Goal: Task Accomplishment & Management: Use online tool/utility

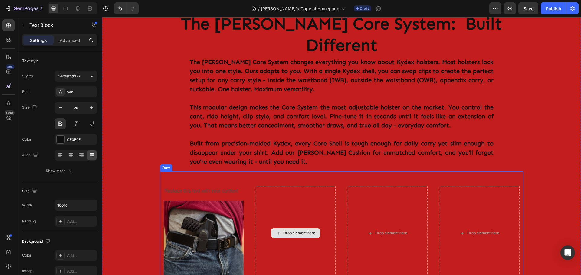
scroll to position [333, 0]
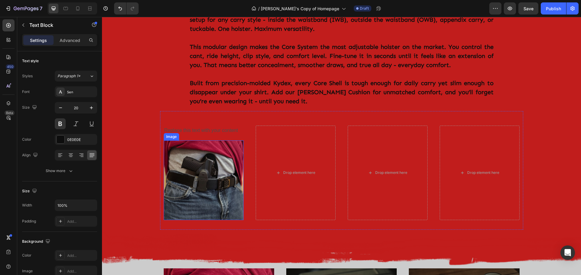
click at [196, 141] on img at bounding box center [204, 181] width 80 height 80
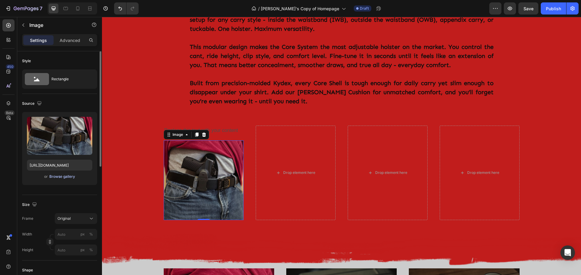
click at [64, 177] on div "Browse gallery" at bounding box center [62, 176] width 26 height 5
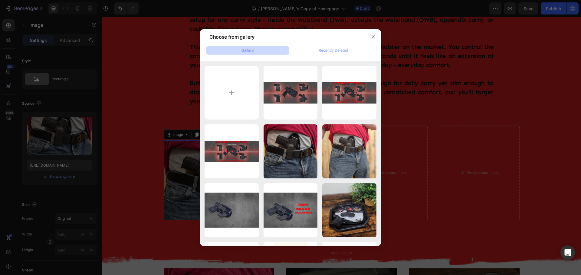
type input "C:\fakepath\Adj Guar icon.png"
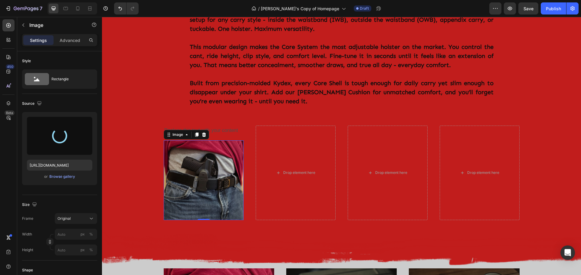
type input "[URL][DOMAIN_NAME]"
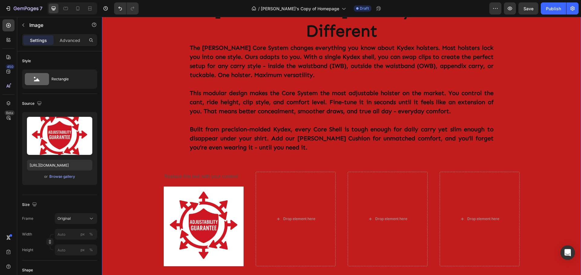
scroll to position [372, 0]
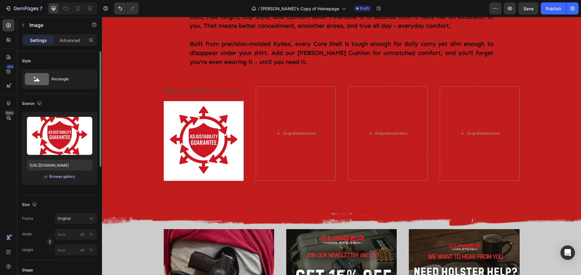
click at [66, 176] on div "Browse gallery" at bounding box center [62, 176] width 26 height 5
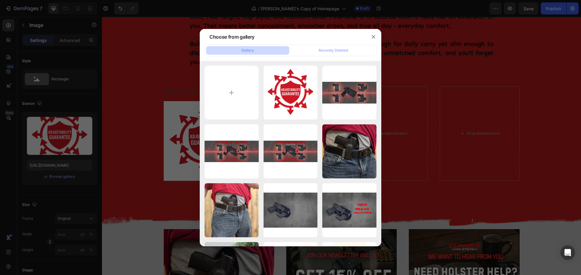
type input "C:\fakepath\Adjustability Guarantee Black.png"
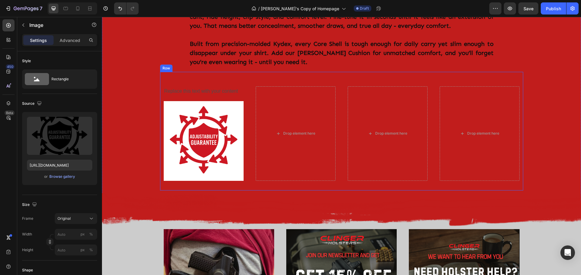
type input "[URL][DOMAIN_NAME]"
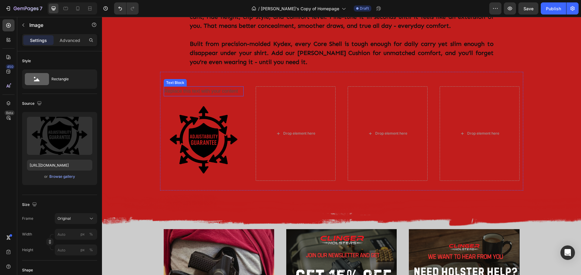
click at [217, 86] on div "Replace this text with your content" at bounding box center [204, 91] width 80 height 10
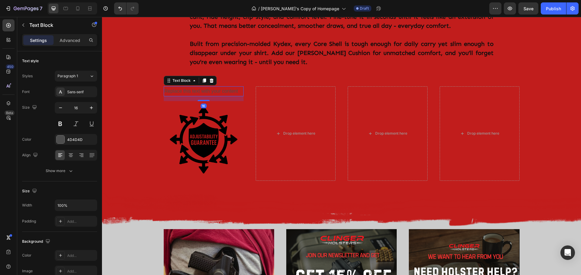
click at [219, 86] on div "Replace this text with your content" at bounding box center [204, 91] width 80 height 10
click at [219, 87] on p "Replace this text with your content" at bounding box center [203, 91] width 79 height 9
click at [226, 87] on p "Replace this text with your content" at bounding box center [203, 91] width 79 height 9
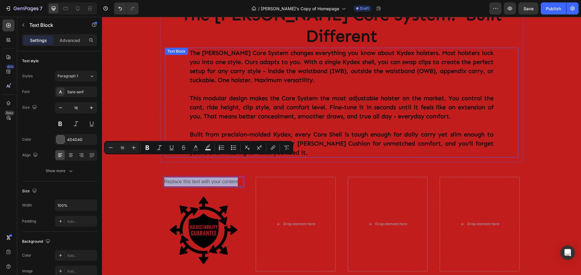
scroll to position [311, 0]
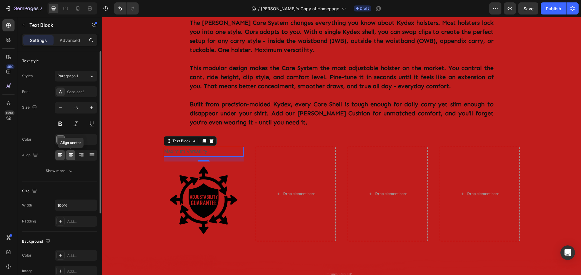
click at [69, 158] on icon at bounding box center [71, 155] width 6 height 6
click at [60, 138] on div at bounding box center [61, 140] width 8 height 8
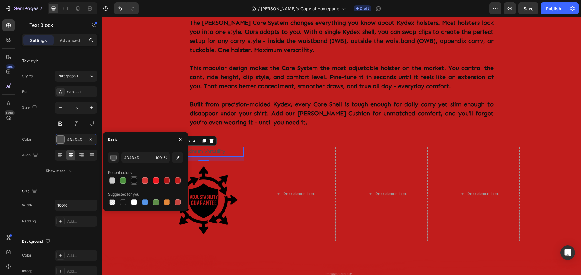
click at [136, 179] on div at bounding box center [134, 181] width 6 height 6
type input "0E0E0E"
click at [62, 123] on button at bounding box center [60, 124] width 11 height 11
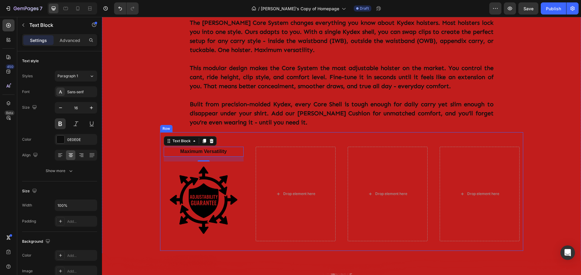
click at [281, 132] on div "Maximum Versatility Text Block 16 Image Drop element here Drop element here Dro…" at bounding box center [341, 191] width 363 height 119
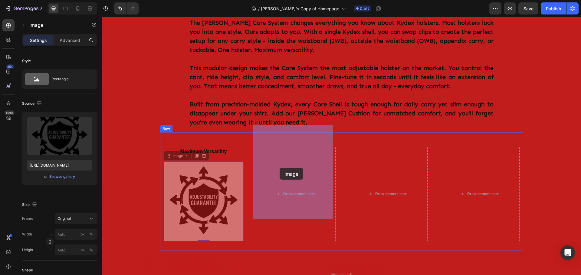
drag, startPoint x: 200, startPoint y: 172, endPoint x: 279, endPoint y: 168, distance: 79.3
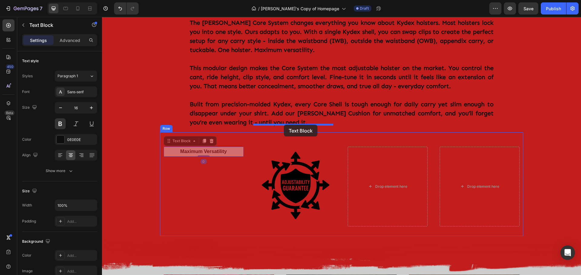
drag, startPoint x: 202, startPoint y: 129, endPoint x: 284, endPoint y: 125, distance: 81.8
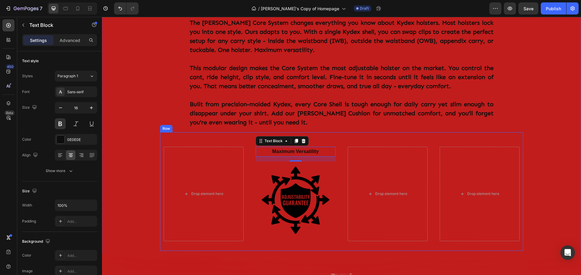
click at [167, 132] on div "Drop element here Maximum Versatility Text Block 16 Image Drop element here Dro…" at bounding box center [341, 191] width 363 height 119
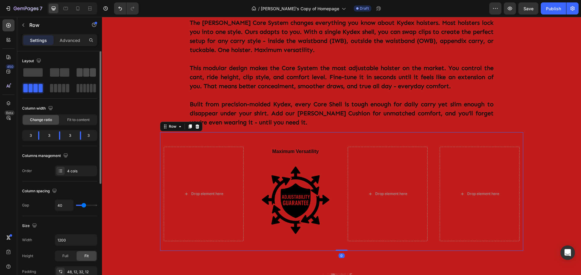
click at [87, 75] on span at bounding box center [86, 72] width 6 height 8
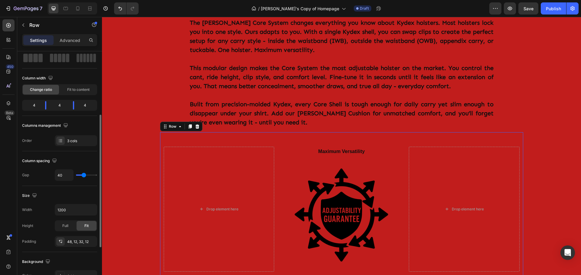
scroll to position [60, 0]
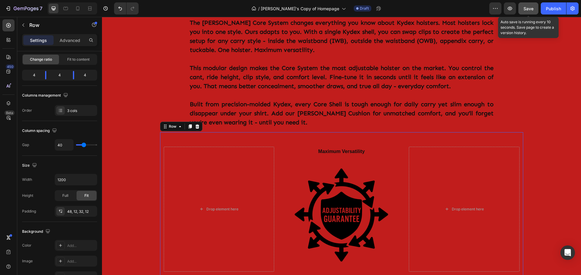
click at [530, 8] on span "Save" at bounding box center [528, 8] width 10 height 5
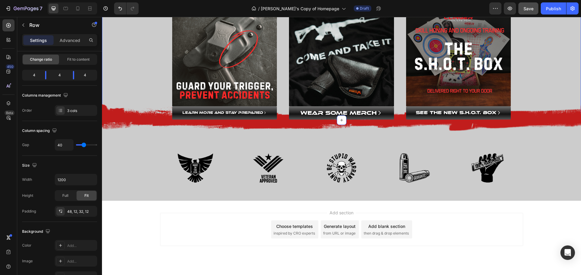
scroll to position [765, 0]
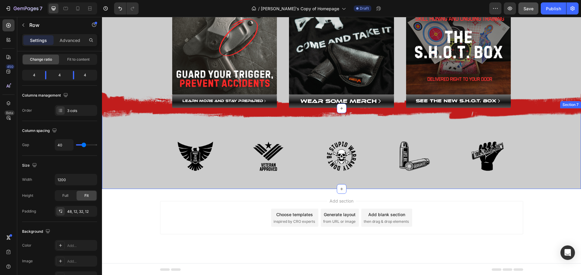
click at [563, 147] on div "Image Image Image Image Image Row" at bounding box center [341, 156] width 459 height 35
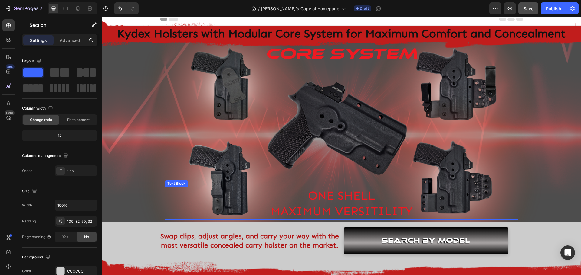
scroll to position [0, 0]
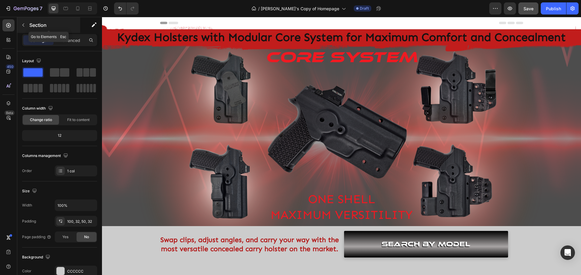
click at [24, 23] on icon "button" at bounding box center [23, 25] width 5 height 5
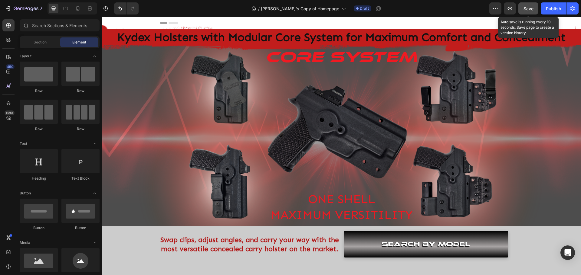
click at [528, 10] on span "Save" at bounding box center [528, 8] width 10 height 5
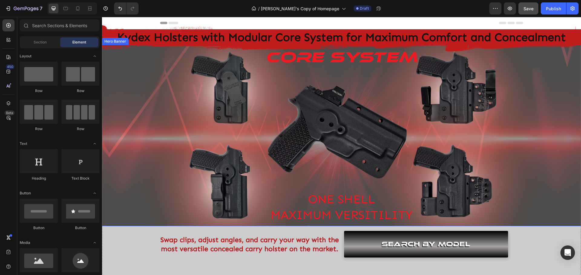
click at [126, 78] on div "Background Image" at bounding box center [341, 135] width 479 height 181
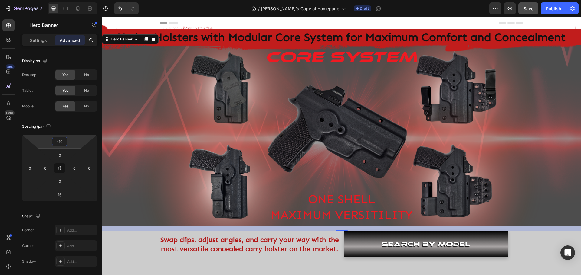
click at [210, 11] on div "/ [PERSON_NAME]'s Copy of Homepage Draft" at bounding box center [316, 8] width 346 height 12
click at [23, 24] on icon "button" at bounding box center [23, 25] width 5 height 5
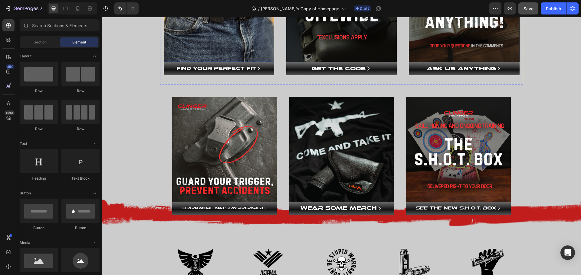
scroll to position [523, 0]
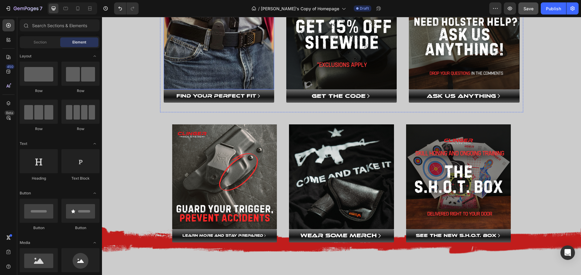
click at [221, 63] on img at bounding box center [219, 34] width 110 height 110
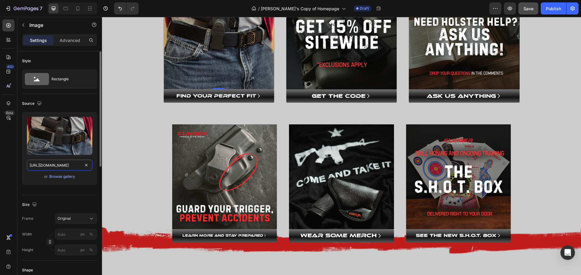
click at [74, 167] on input "[URL][DOMAIN_NAME]" at bounding box center [59, 165] width 65 height 11
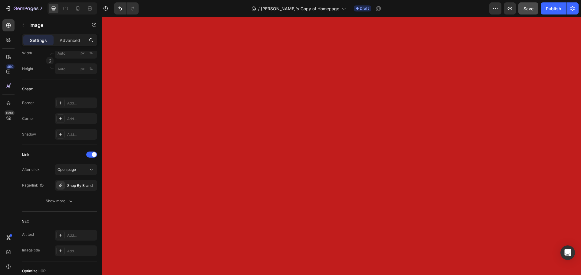
scroll to position [0, 0]
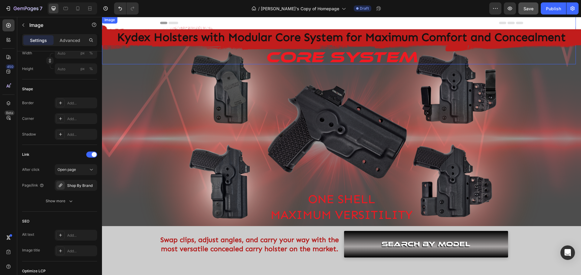
click at [363, 60] on img at bounding box center [339, 40] width 474 height 48
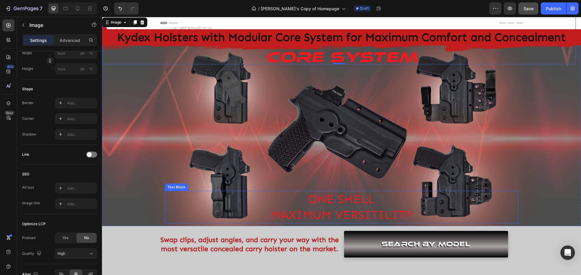
click at [343, 207] on p "ONE SHELL" at bounding box center [341, 200] width 352 height 16
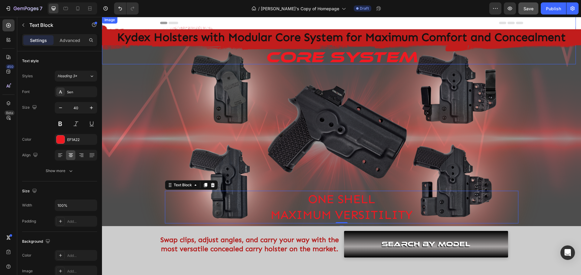
click at [294, 56] on img at bounding box center [339, 40] width 474 height 48
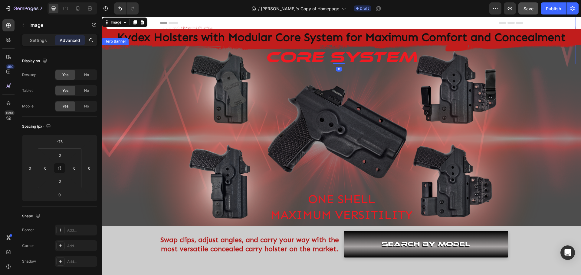
click at [387, 88] on div "Core system Heading ONE SHELL MAXIMUM VERSITILITY Text Block" at bounding box center [341, 136] width 353 height 176
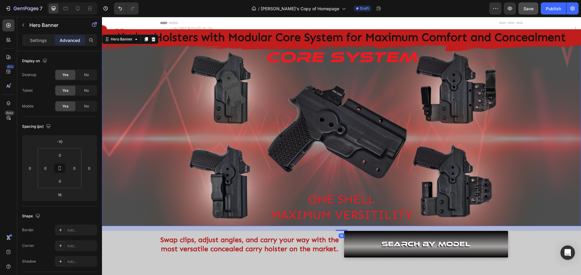
click at [534, 153] on div "Background Image" at bounding box center [341, 135] width 479 height 181
click at [369, 60] on img at bounding box center [339, 40] width 474 height 48
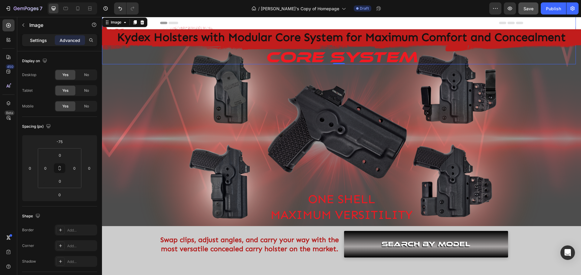
click at [38, 38] on p "Settings" at bounding box center [38, 40] width 17 height 6
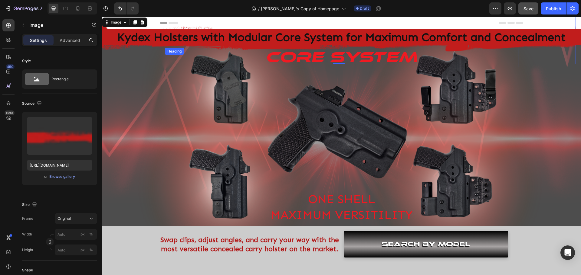
click at [298, 67] on div "Core system Heading" at bounding box center [341, 58] width 353 height 20
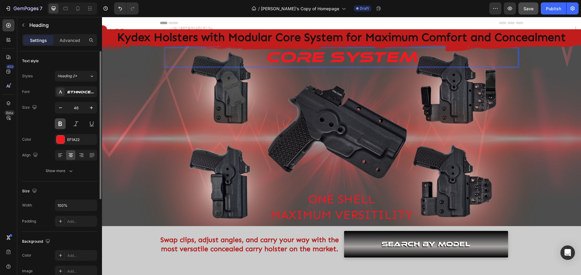
click at [59, 125] on button at bounding box center [60, 124] width 11 height 11
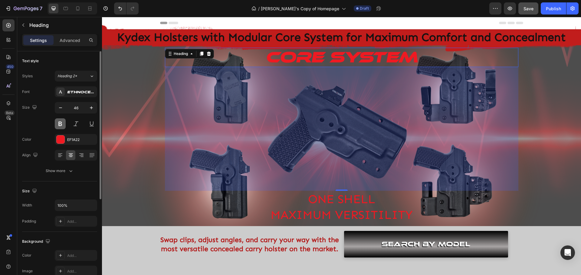
click at [59, 125] on button at bounding box center [60, 124] width 11 height 11
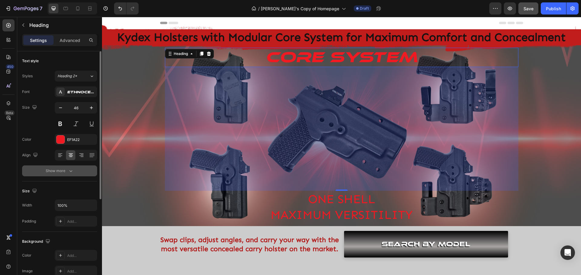
click at [68, 173] on icon "button" at bounding box center [71, 171] width 6 height 6
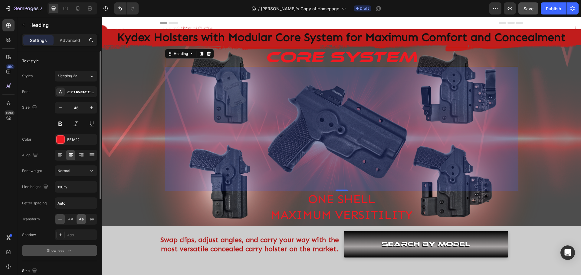
scroll to position [30, 0]
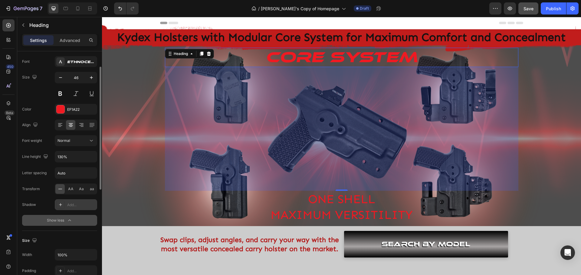
click at [60, 207] on icon at bounding box center [60, 205] width 5 height 5
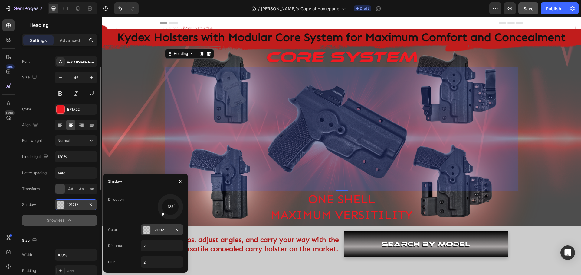
click at [146, 230] on div at bounding box center [146, 230] width 8 height 8
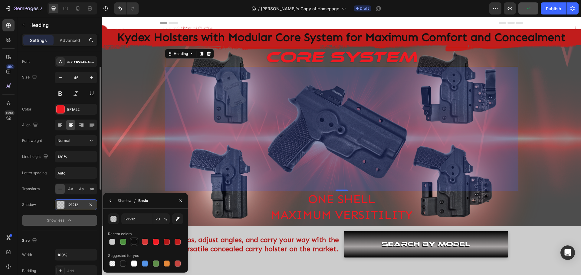
click at [133, 241] on div at bounding box center [134, 242] width 6 height 6
type input "0E0E0E"
type input "100"
type input "121212"
type input "20"
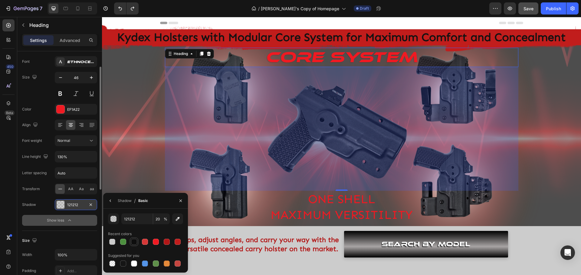
click at [133, 241] on div at bounding box center [134, 242] width 6 height 6
type input "0E0E0E"
type input "100"
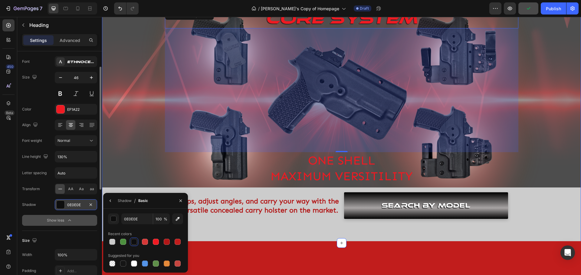
scroll to position [0, 0]
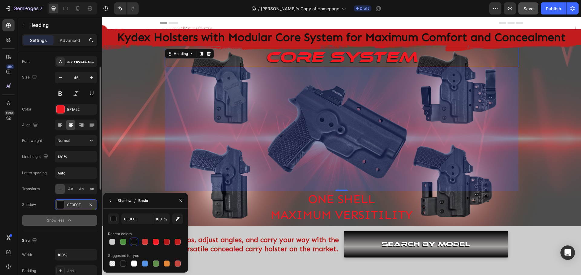
click at [123, 201] on div "Shadow" at bounding box center [125, 200] width 14 height 5
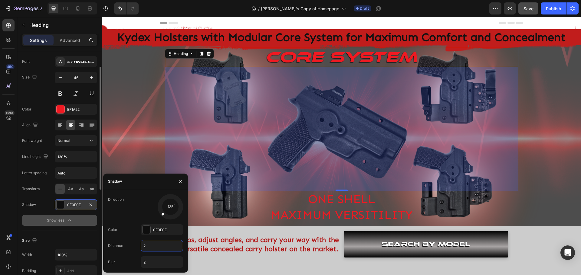
click at [153, 246] on input "2" at bounding box center [162, 246] width 42 height 11
type input "4"
click at [149, 262] on input "2" at bounding box center [162, 262] width 42 height 11
type input "3"
click at [160, 216] on div at bounding box center [165, 212] width 12 height 12
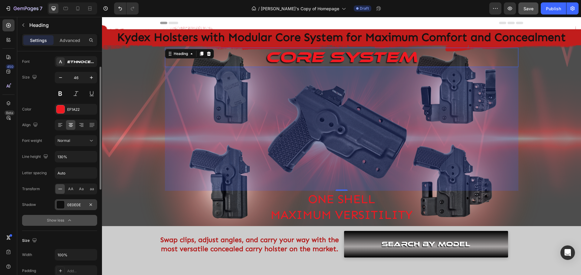
click at [26, 98] on div "Size 46" at bounding box center [59, 85] width 75 height 27
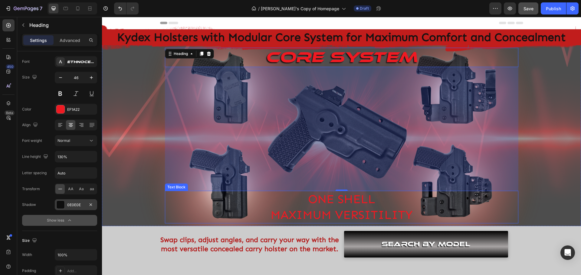
click at [324, 212] on p "MAXIMUM VERSITILITY" at bounding box center [341, 215] width 352 height 16
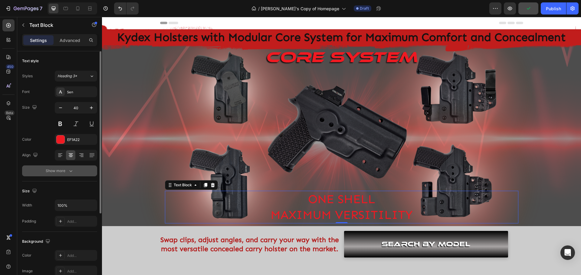
click at [65, 176] on button "Show more" at bounding box center [59, 171] width 75 height 11
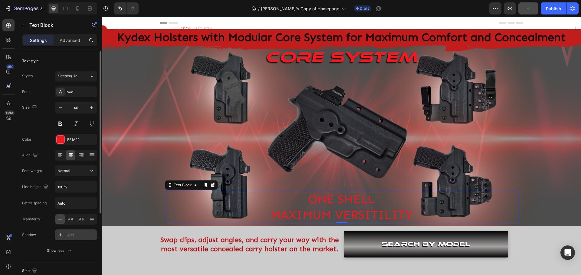
click at [66, 233] on div "Add..." at bounding box center [76, 235] width 42 height 11
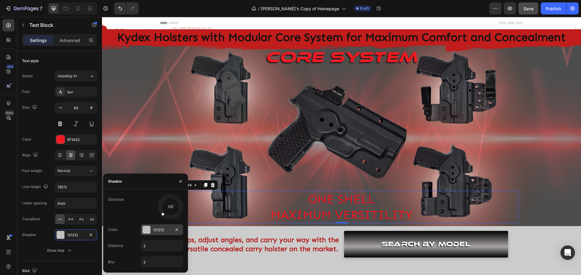
click at [149, 230] on div at bounding box center [146, 230] width 8 height 8
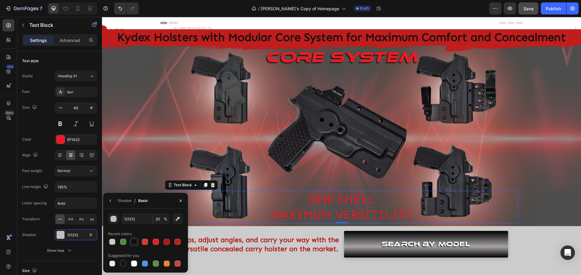
click at [135, 242] on div at bounding box center [134, 242] width 6 height 6
type input "0E0E0E"
type input "100"
click at [109, 201] on icon "button" at bounding box center [110, 201] width 5 height 5
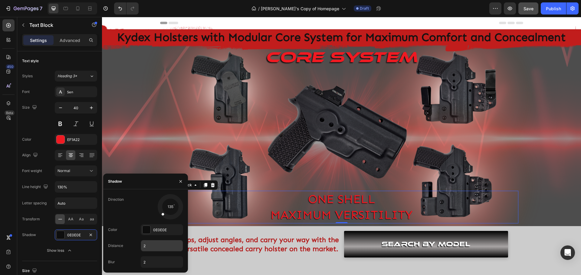
click at [149, 245] on input "2" at bounding box center [162, 246] width 42 height 11
type input "4"
type input "3"
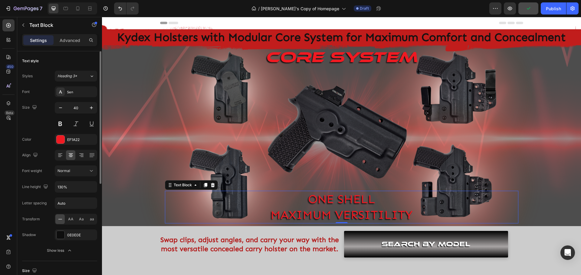
click at [34, 245] on div "Font Sen Size 40 Color EF1A22 Align Font weight Normal Line height 130% Letter …" at bounding box center [59, 171] width 75 height 170
click at [558, 220] on div "Background Image" at bounding box center [341, 135] width 479 height 181
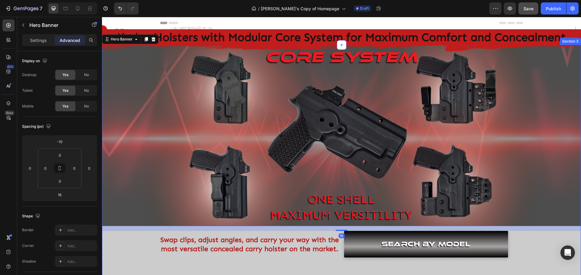
click at [563, 235] on div "⁠⁠⁠⁠⁠⁠⁠ Core system Heading ONE SHELL MAXIMUM VERSITILITY Text Block Hero Banne…" at bounding box center [341, 153] width 479 height 210
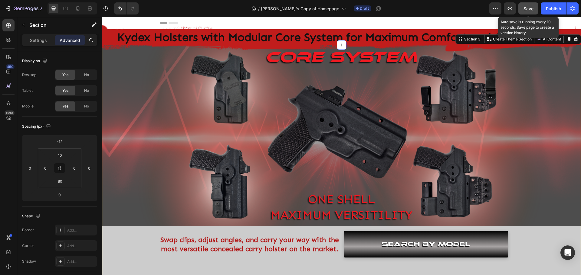
click at [532, 10] on span "Save" at bounding box center [528, 8] width 10 height 5
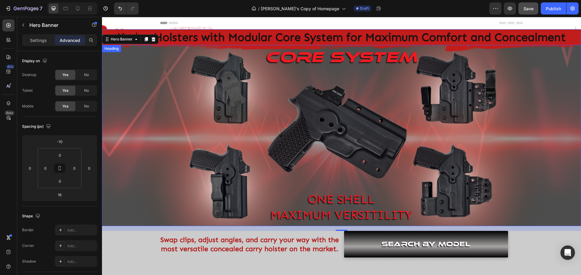
click at [294, 35] on h1 "Kydex Holsters with Modular Core System for Maximum Comfort and Concealment" at bounding box center [341, 37] width 479 height 16
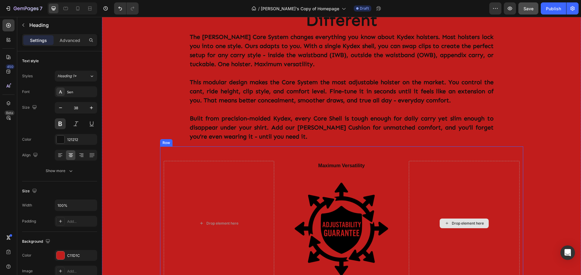
scroll to position [363, 0]
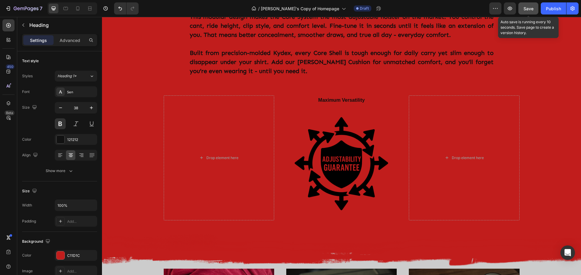
click at [529, 12] on button "Save" at bounding box center [528, 8] width 20 height 12
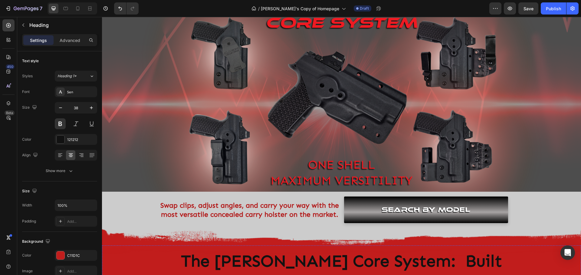
scroll to position [0, 0]
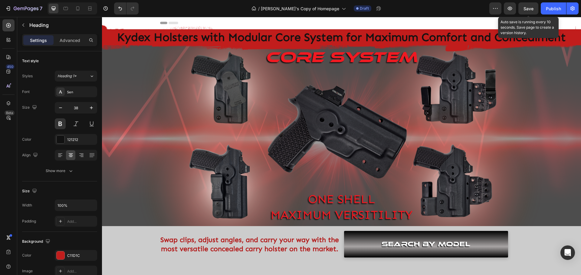
click at [524, 8] on span "Save" at bounding box center [528, 8] width 10 height 5
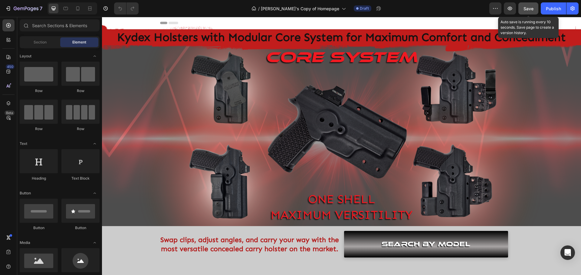
click at [531, 6] on span "Save" at bounding box center [528, 8] width 10 height 5
